Goal: Check status: Check status

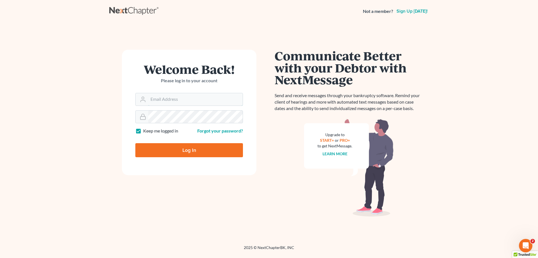
type input "[EMAIL_ADDRESS][DOMAIN_NAME]"
click at [185, 158] on form "Welcome Back! Please log in to your account Email Address [EMAIL_ADDRESS][DOMAI…" at bounding box center [189, 112] width 135 height 125
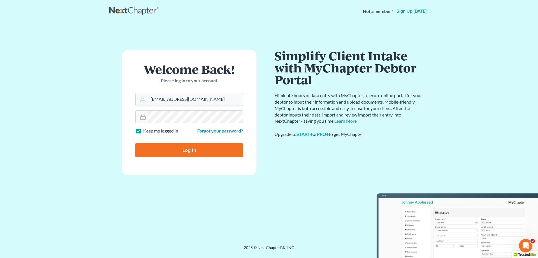
click at [185, 155] on input "Log In" at bounding box center [189, 150] width 108 height 14
type input "Thinking..."
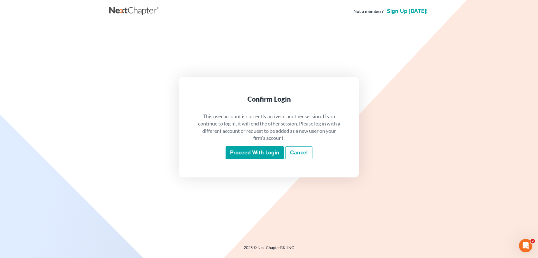
click at [263, 150] on input "Proceed with login" at bounding box center [255, 152] width 58 height 13
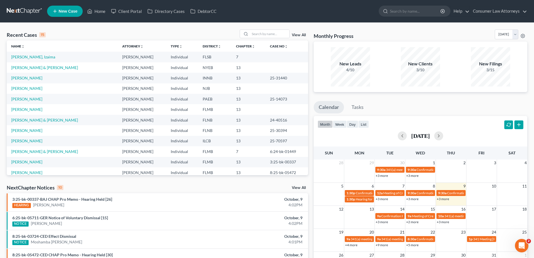
click at [442, 221] on link "+3 more" at bounding box center [443, 221] width 12 height 4
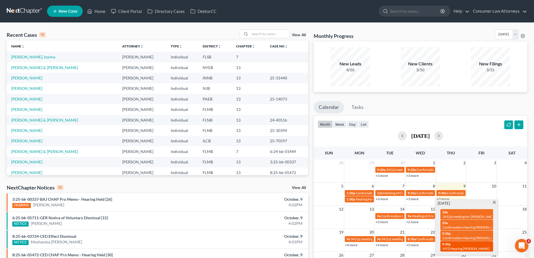
click at [461, 245] on div "9:30p MTD Hearing [PERSON_NAME]" at bounding box center [466, 246] width 49 height 9
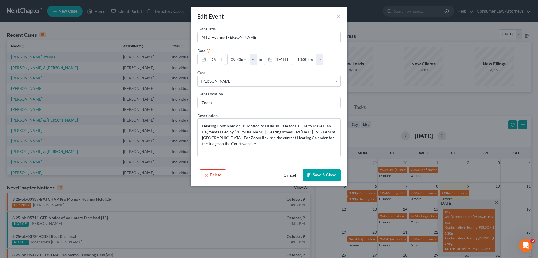
click at [292, 181] on button "Cancel" at bounding box center [289, 175] width 21 height 11
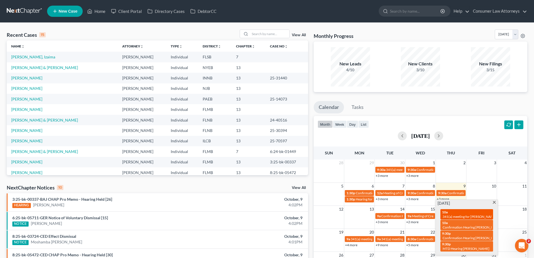
click at [461, 215] on span "341(a) meeting for Sharon Brennan" at bounding box center [470, 216] width 54 height 4
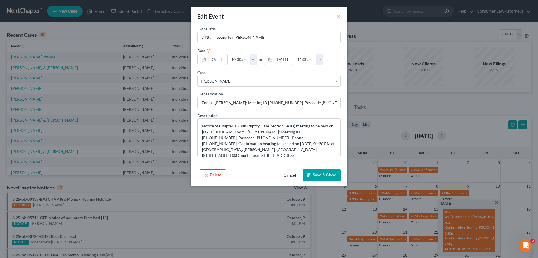
click at [287, 181] on button "Cancel" at bounding box center [289, 175] width 21 height 11
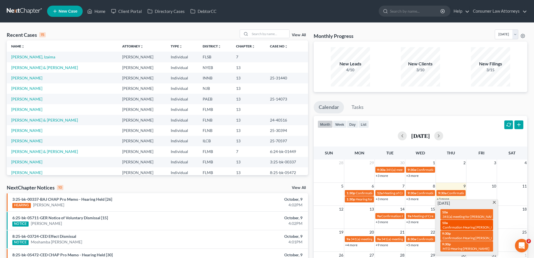
click at [479, 227] on span "Confirmation Hearing Thierry, Jillian" at bounding box center [472, 227] width 59 height 4
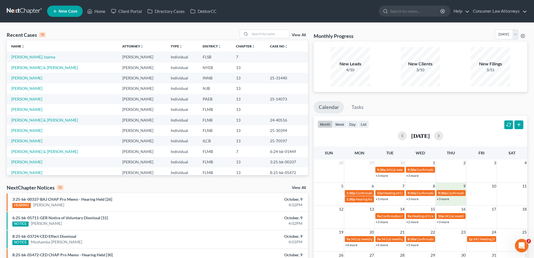
click at [446, 201] on div "+3 more" at bounding box center [451, 199] width 30 height 6
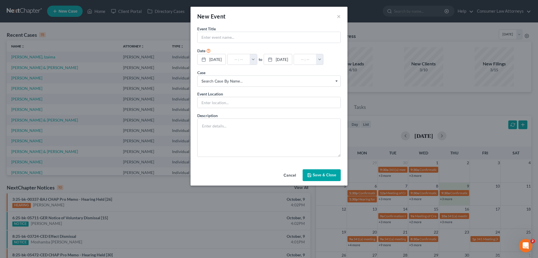
click at [293, 176] on button "Cancel" at bounding box center [289, 175] width 21 height 11
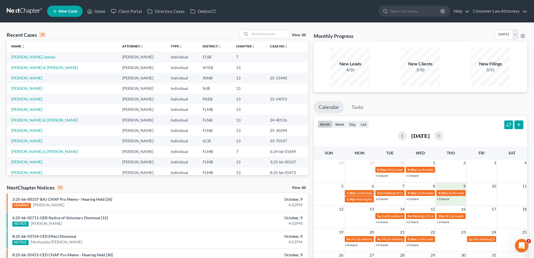
click at [447, 199] on link "+3 more" at bounding box center [443, 198] width 12 height 4
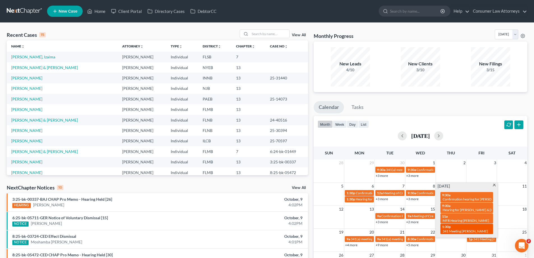
click at [455, 229] on span "341 Meeting Burrel, Terrance" at bounding box center [465, 231] width 45 height 4
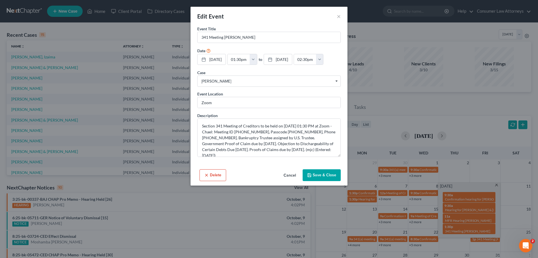
click at [290, 176] on button "Cancel" at bounding box center [289, 175] width 21 height 11
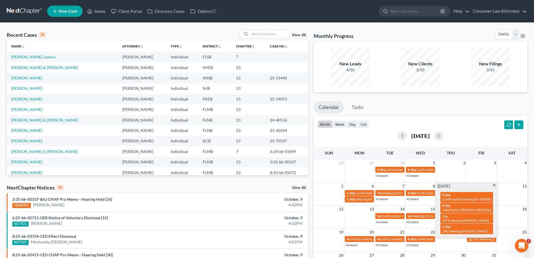
click at [451, 237] on td at bounding box center [451, 241] width 31 height 12
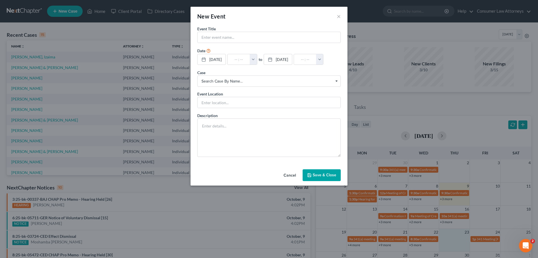
click at [288, 181] on button "Cancel" at bounding box center [289, 175] width 21 height 11
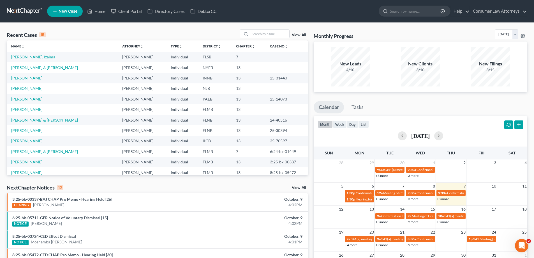
click at [442, 221] on link "+3 more" at bounding box center [443, 221] width 12 height 4
